Goal: Navigation & Orientation: Find specific page/section

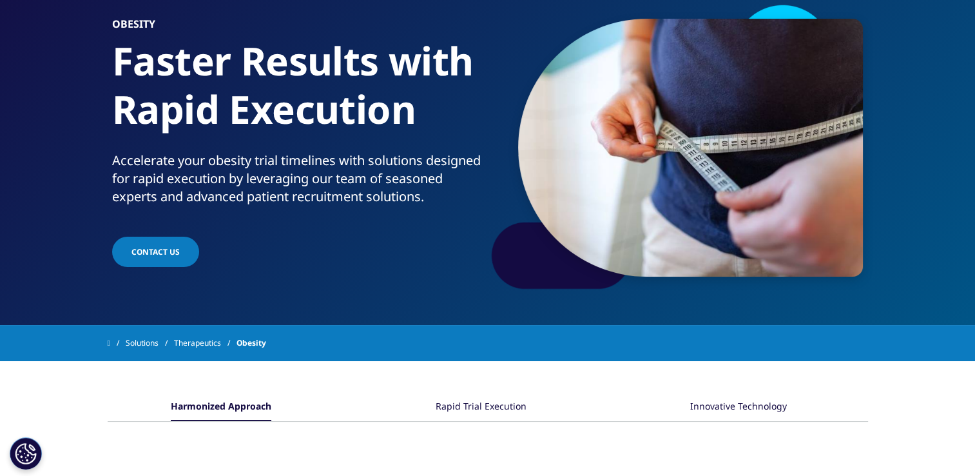
scroll to position [104, 0]
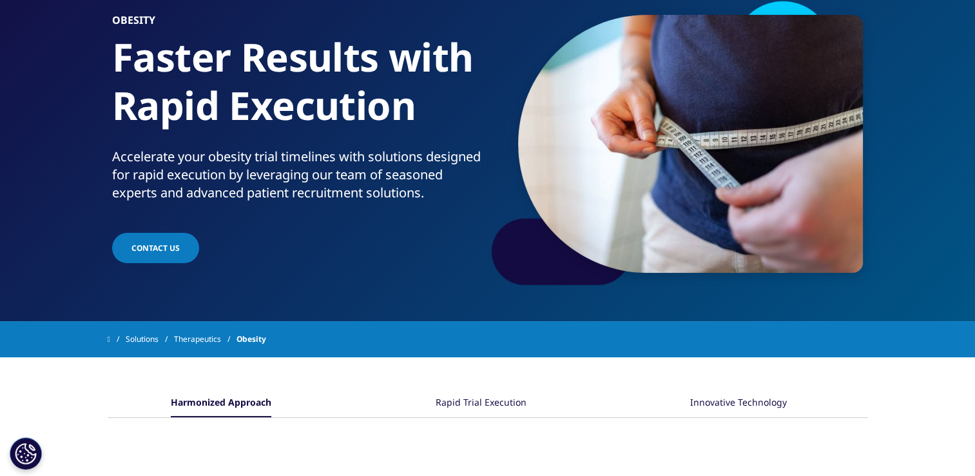
click at [137, 338] on link "Solutions" at bounding box center [150, 338] width 48 height 23
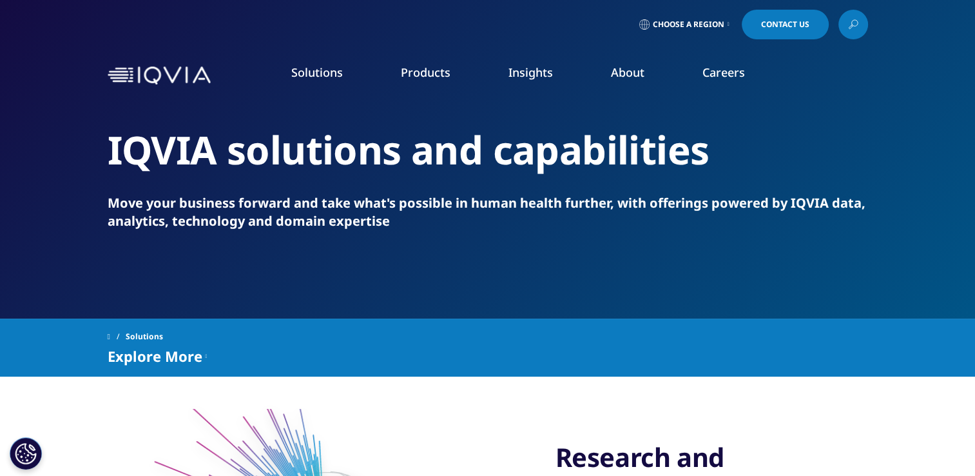
click at [110, 339] on span at bounding box center [109, 336] width 3 height 9
